Goal: Transaction & Acquisition: Purchase product/service

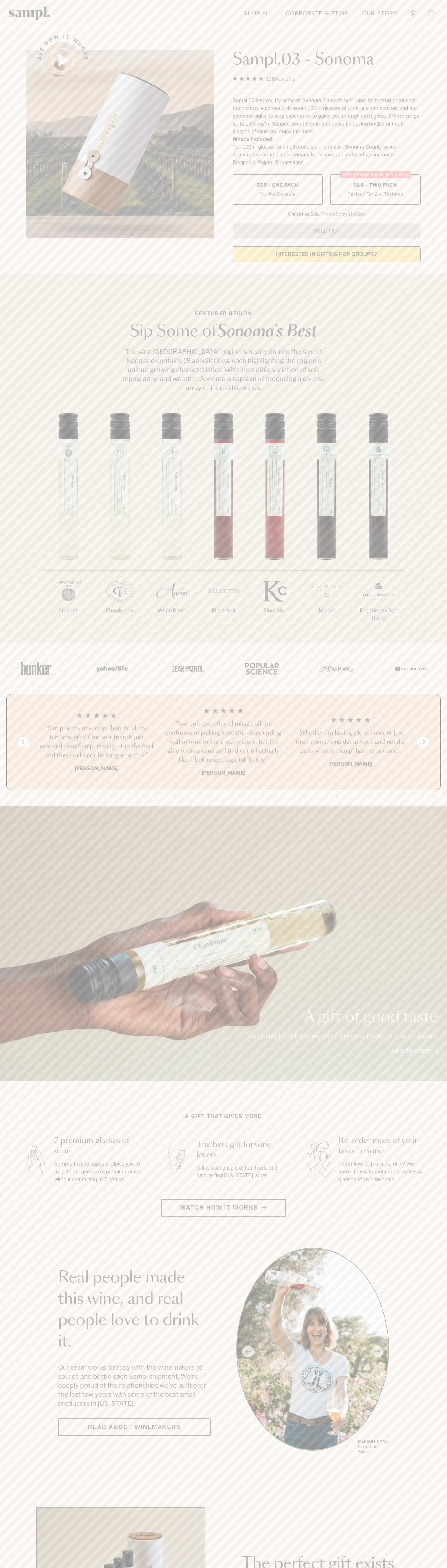
click at [375, 186] on span "$88 - Two Pack" at bounding box center [375, 185] width 44 height 7
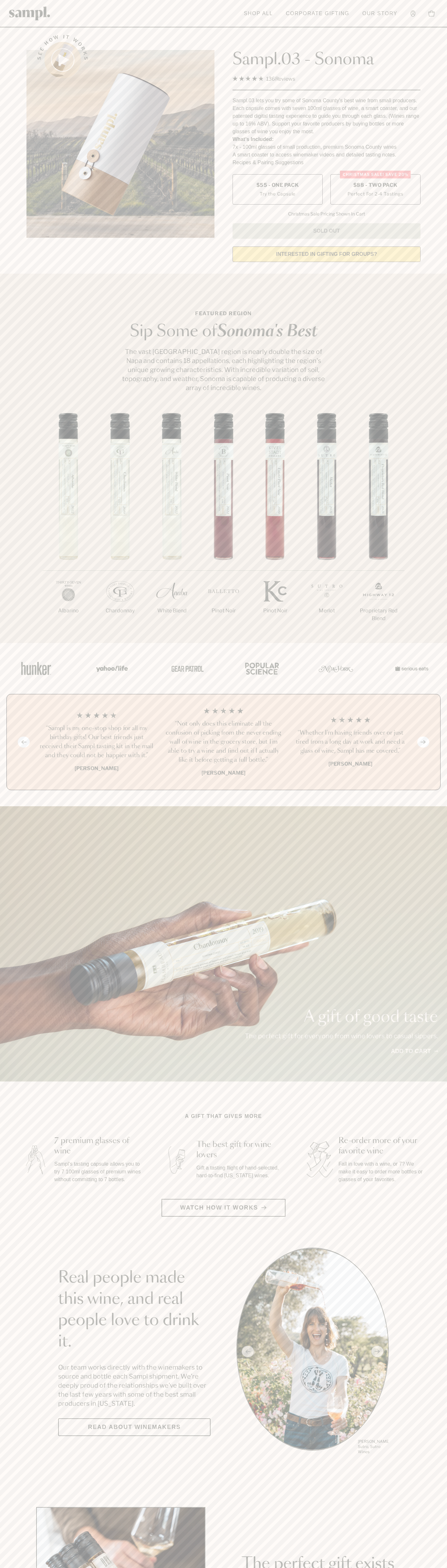
click at [224, 743] on h3 "“Not only does this eliminate all the confusion of picking from the never endin…" at bounding box center [223, 742] width 116 height 45
click at [234, 2] on header "Toggle navigation menu Shop All Corporate Gifting Our Story Account Story Shop …" at bounding box center [224, 13] width 447 height 27
click at [443, 191] on section "See how it works Sampl.03 - Sonoma 4.9 Rated 4.9 out of 5 stars 136 Reviews Cli…" at bounding box center [224, 146] width 447 height 241
click at [102, 1567] on html "Skip to main content Toggle navigation menu Shop All Corporate Gifting Our Stor…" at bounding box center [224, 1513] width 447 height 3026
click at [6, 1335] on section "Real people made this wine, and real people love to drink it. Our team works di…" at bounding box center [224, 1351] width 447 height 208
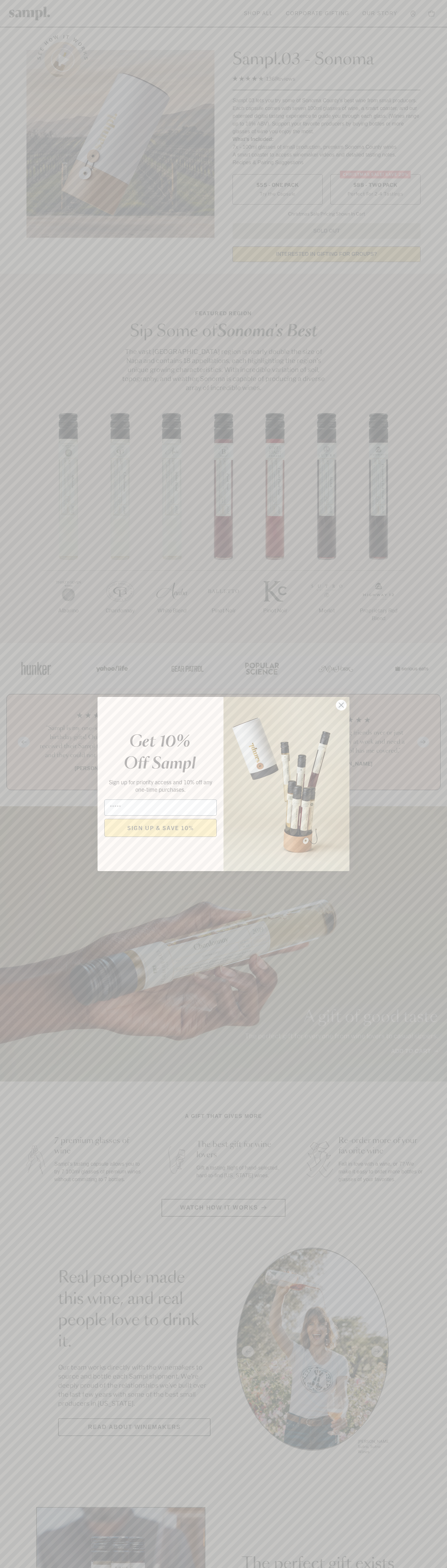
click at [341, 705] on icon "Close dialog" at bounding box center [341, 705] width 4 height 4
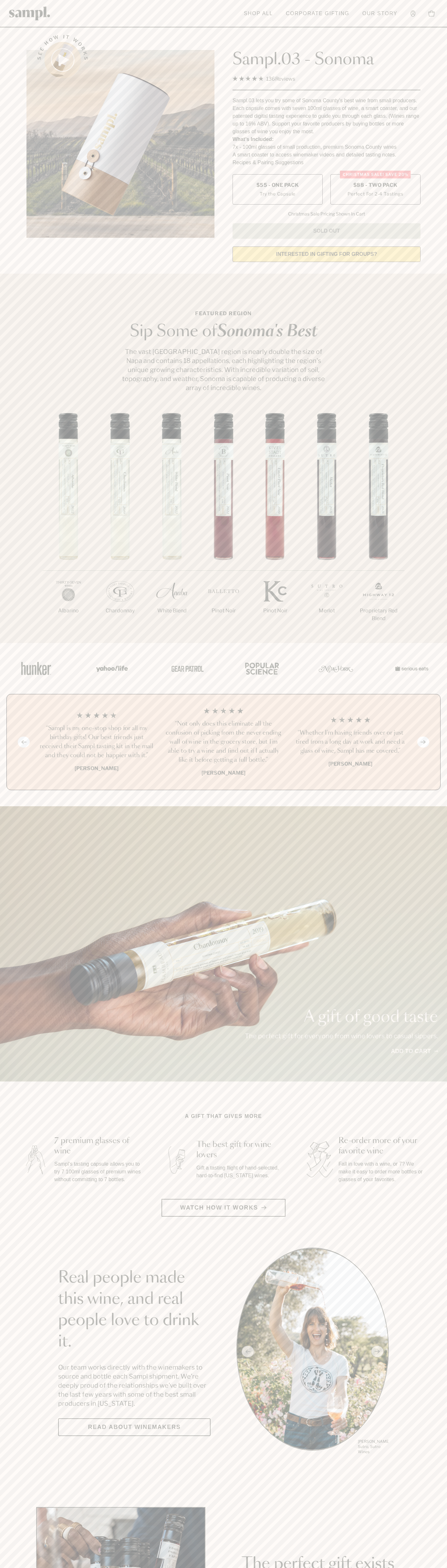
click at [375, 190] on label "Christmas SALE! Save 20% $88 - Two Pack Perfect For 2-4 Tastings" at bounding box center [375, 189] width 90 height 30
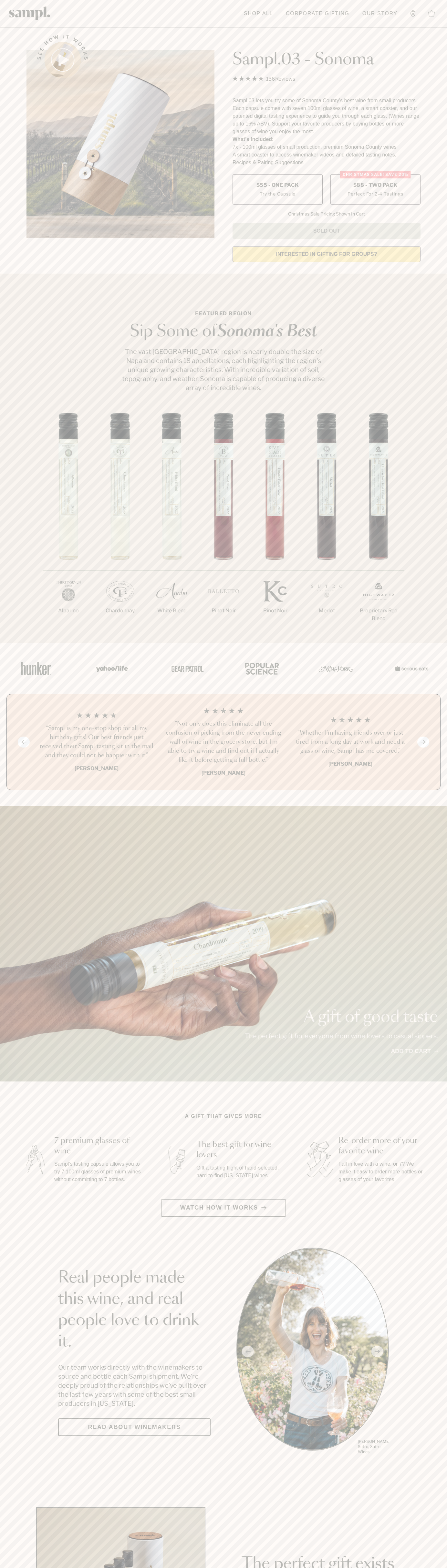
click at [224, 743] on h3 "“Not only does this eliminate all the confusion of picking from the never endin…" at bounding box center [223, 742] width 116 height 45
